Goal: Task Accomplishment & Management: Use online tool/utility

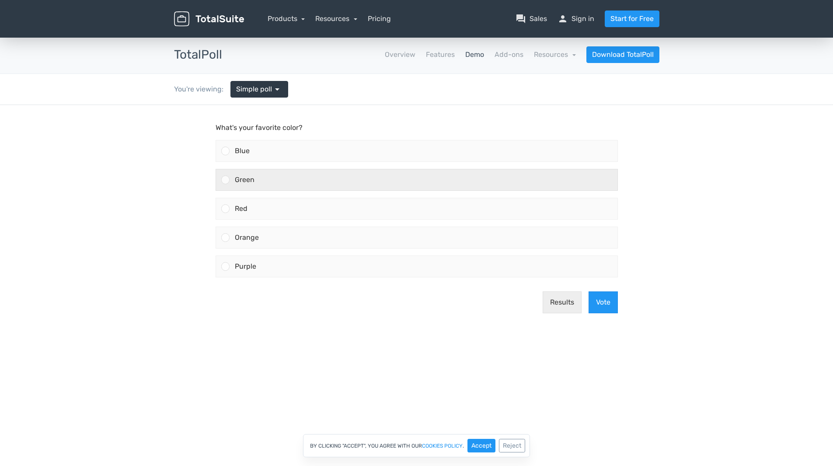
click at [340, 189] on div "Green" at bounding box center [424, 179] width 388 height 21
click at [225, 180] on input "Green" at bounding box center [225, 180] width 0 height 0
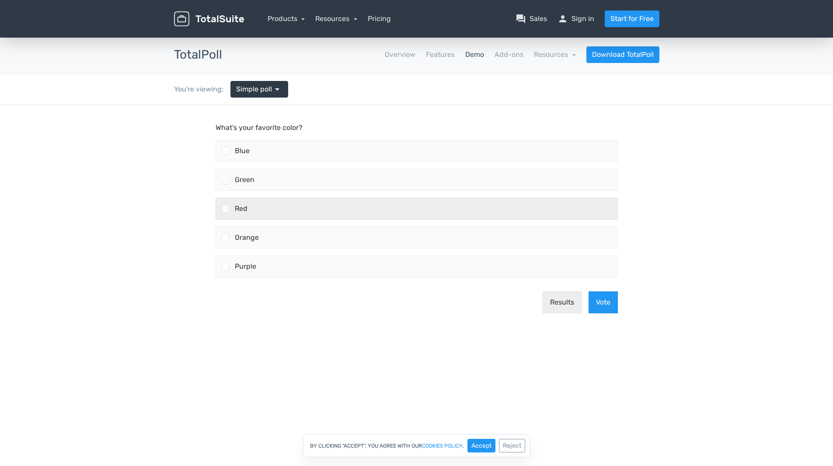
click at [341, 200] on div "Red" at bounding box center [424, 208] width 388 height 21
click at [225, 209] on input "Red" at bounding box center [225, 209] width 0 height 0
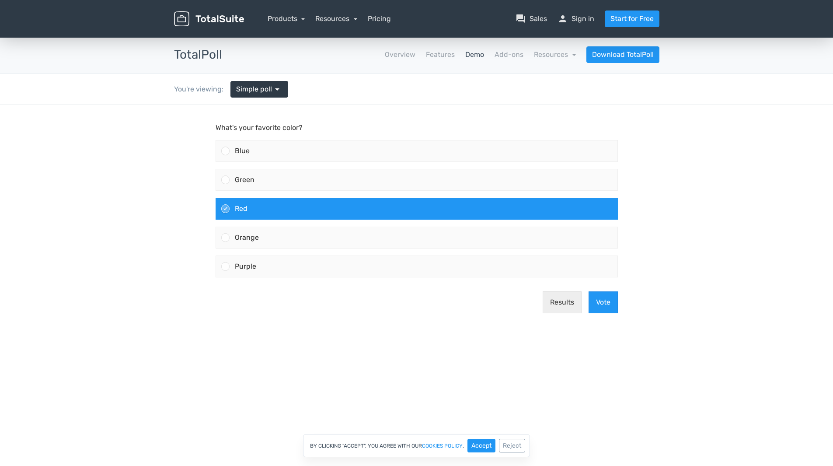
click at [354, 207] on div "Red" at bounding box center [424, 208] width 388 height 21
click at [225, 209] on input "Red" at bounding box center [225, 209] width 0 height 0
click at [603, 305] on button "Vote" at bounding box center [603, 302] width 29 height 22
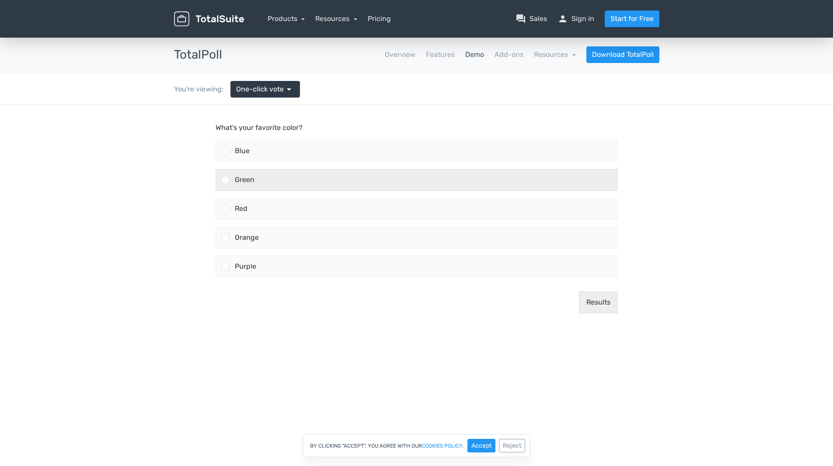
click at [423, 182] on div "Green" at bounding box center [424, 179] width 388 height 21
click at [225, 180] on input "Green" at bounding box center [225, 180] width 0 height 0
